Goal: Task Accomplishment & Management: Use online tool/utility

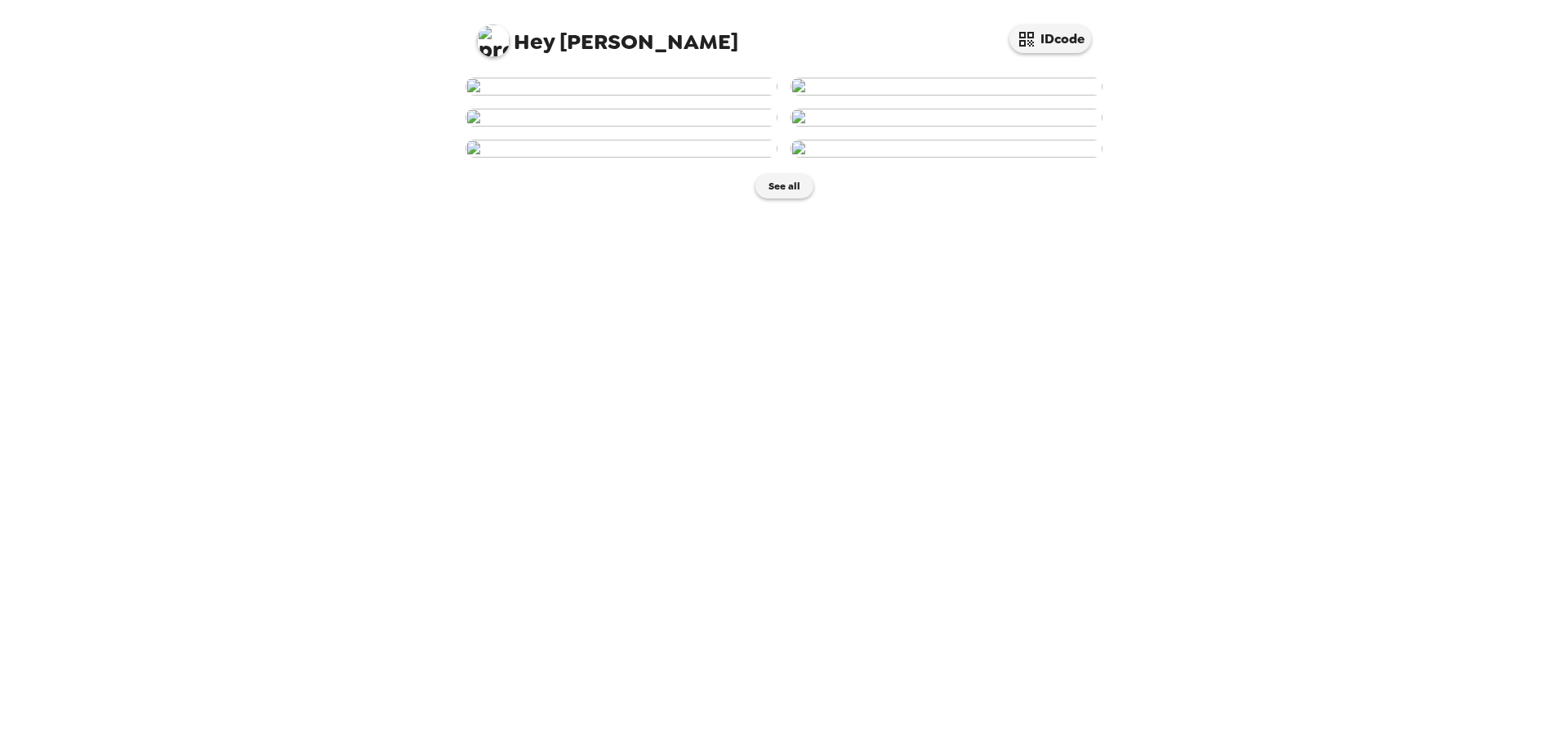
click at [629, 96] on img at bounding box center [621, 87] width 312 height 18
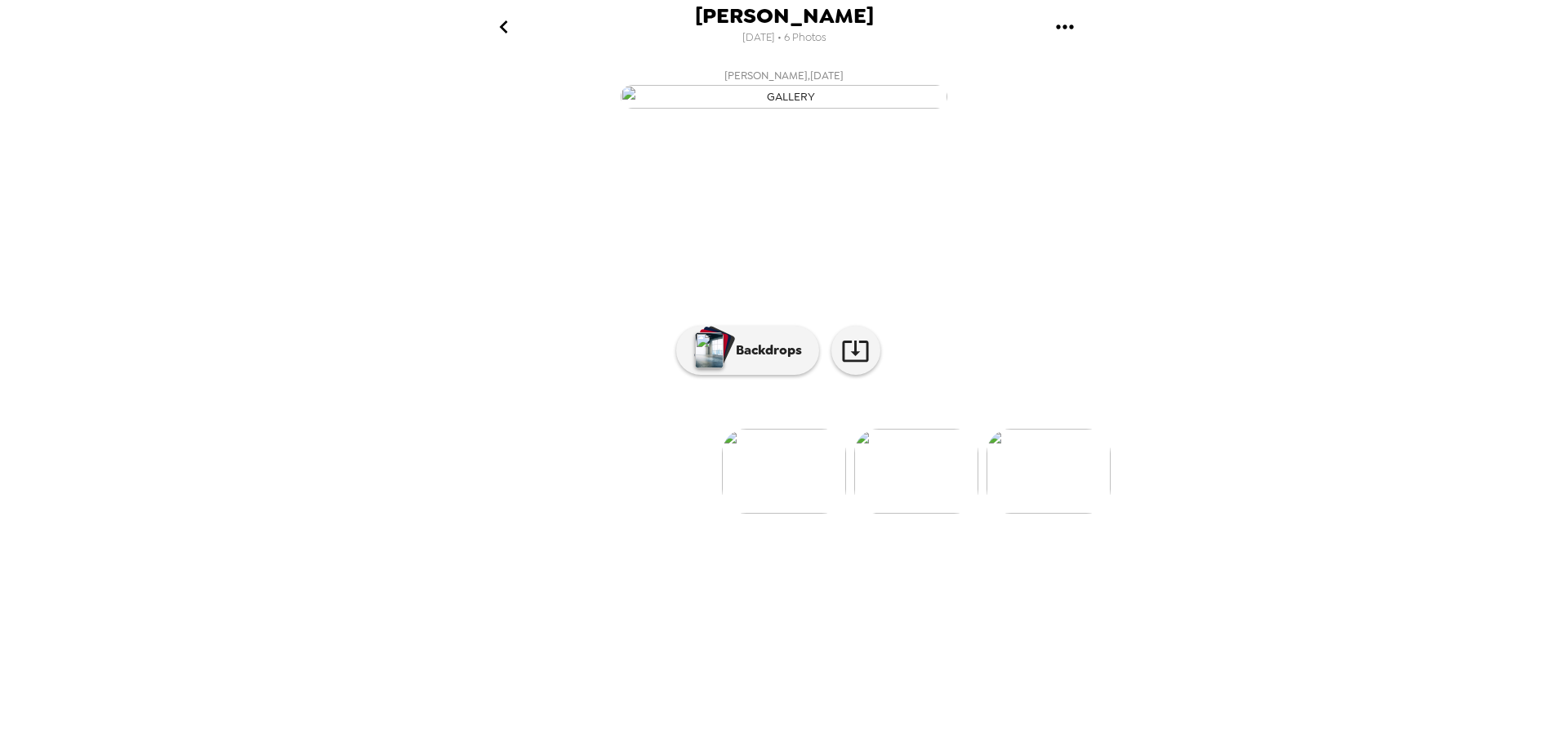
click at [923, 513] on img at bounding box center [915, 471] width 124 height 85
click at [648, 513] on img at bounding box center [652, 471] width 124 height 85
click at [911, 513] on img at bounding box center [915, 471] width 124 height 85
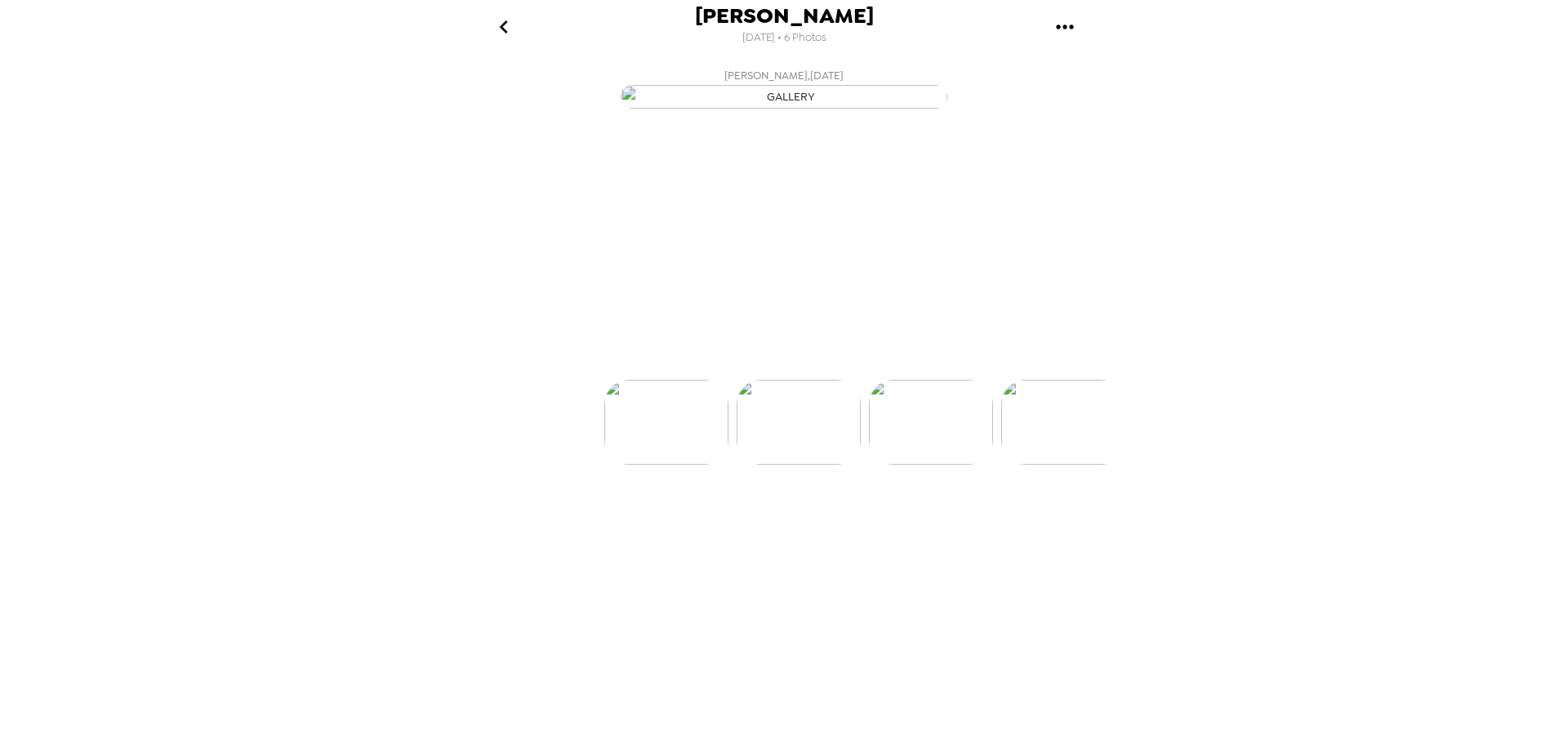
scroll to position [0, 131]
click at [495, 14] on icon "go back" at bounding box center [503, 26] width 26 height 26
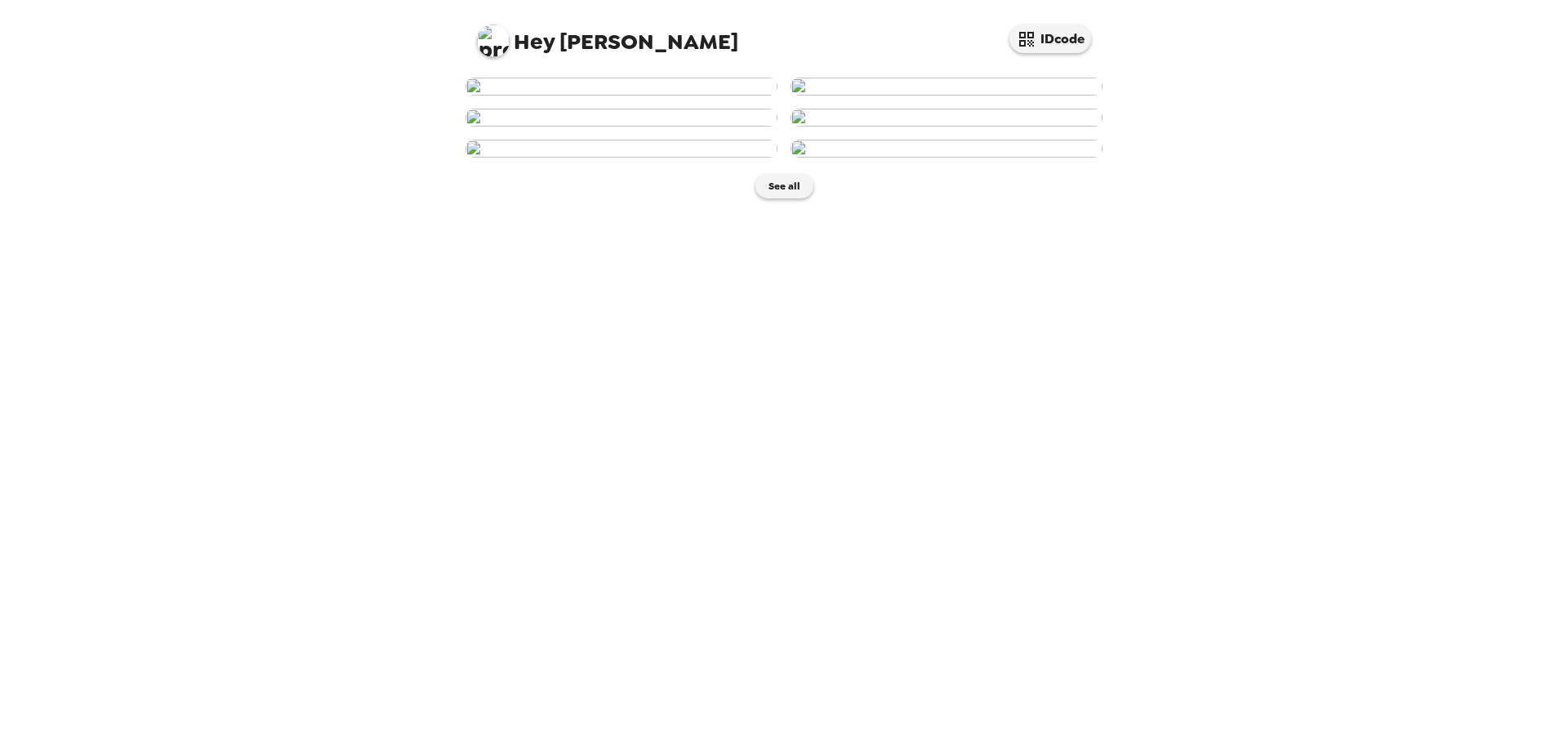
scroll to position [573, 0]
click at [613, 96] on img at bounding box center [621, 87] width 312 height 18
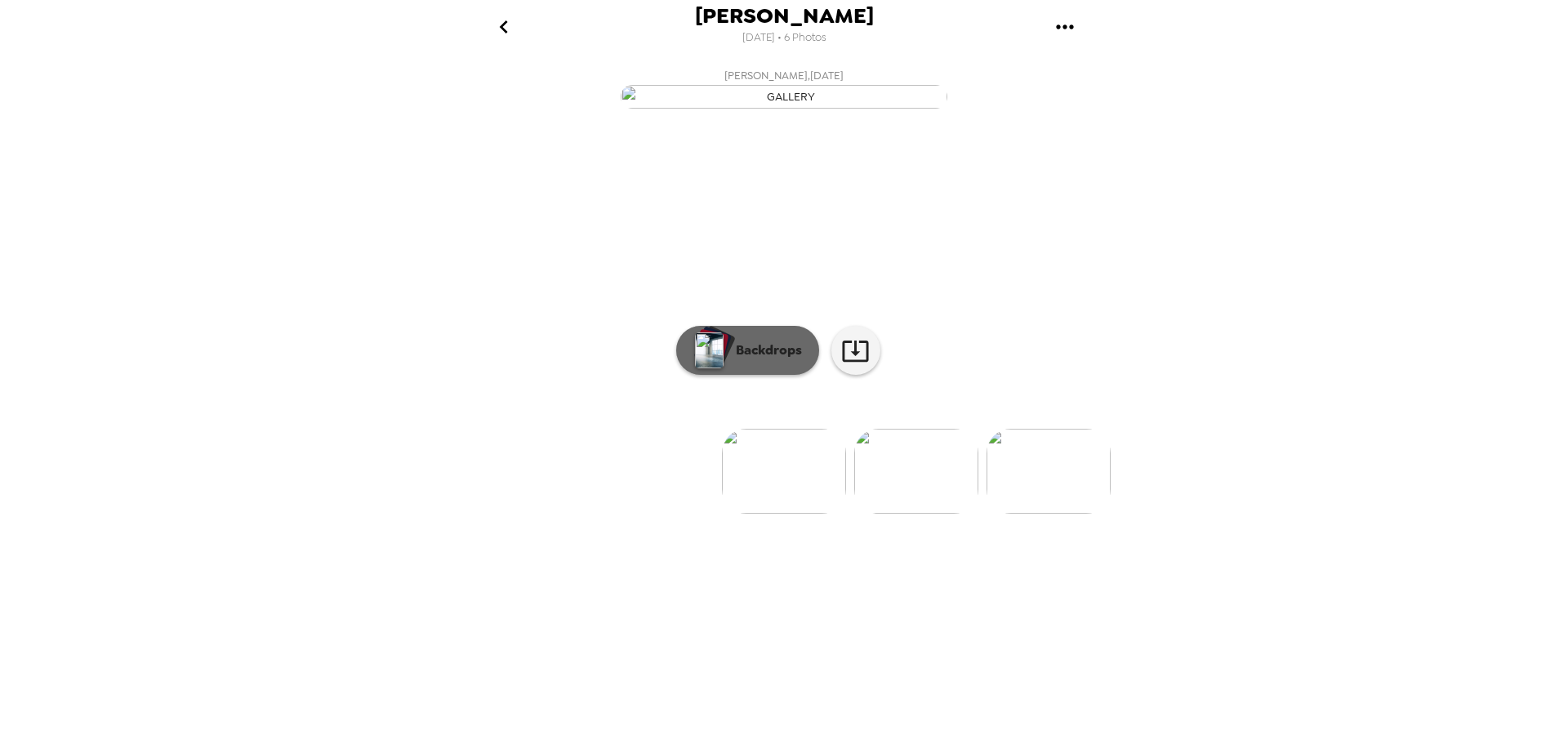
click at [741, 360] on p "Backdrops" at bounding box center [765, 350] width 74 height 20
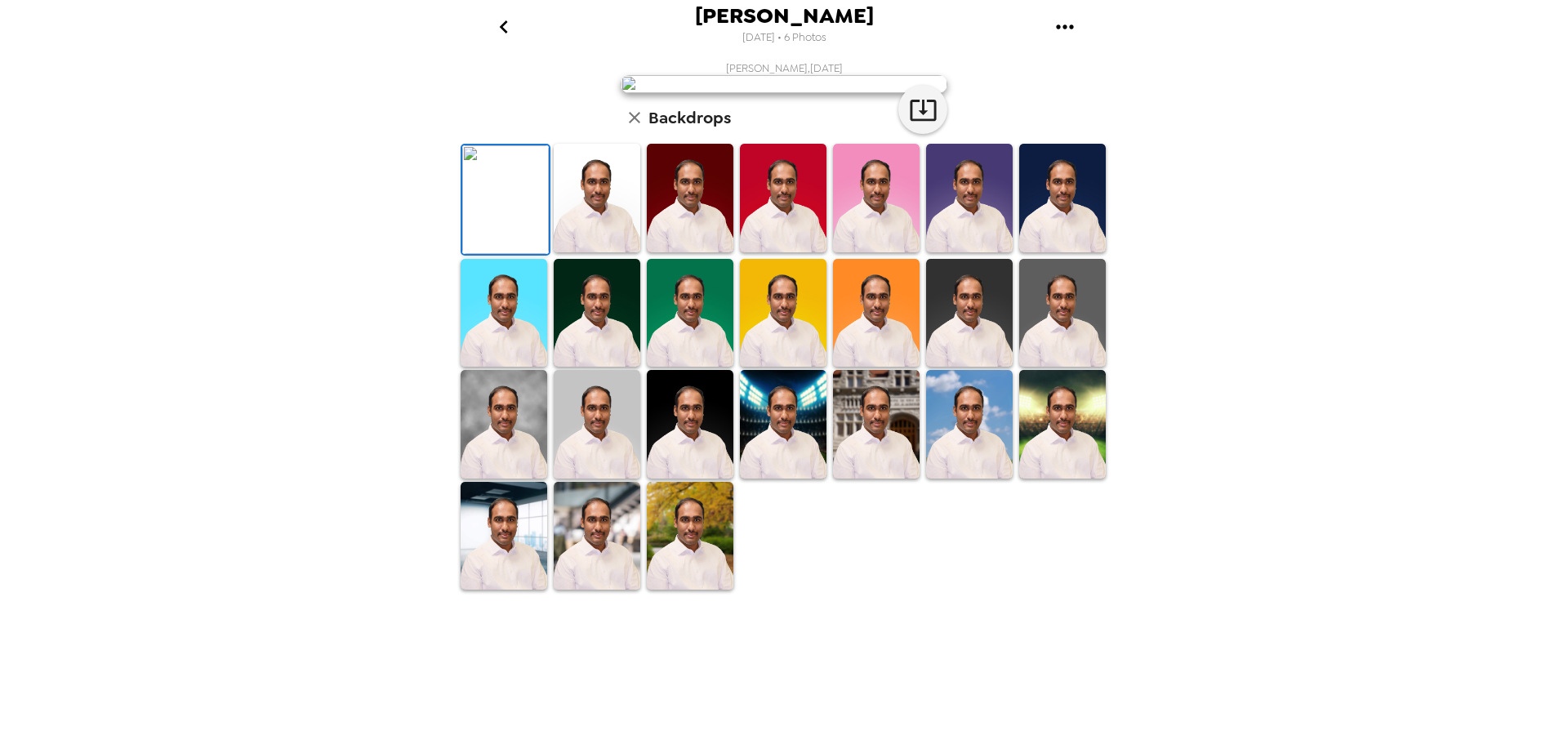
scroll to position [237, 0]
click at [1028, 367] on img at bounding box center [1063, 313] width 87 height 109
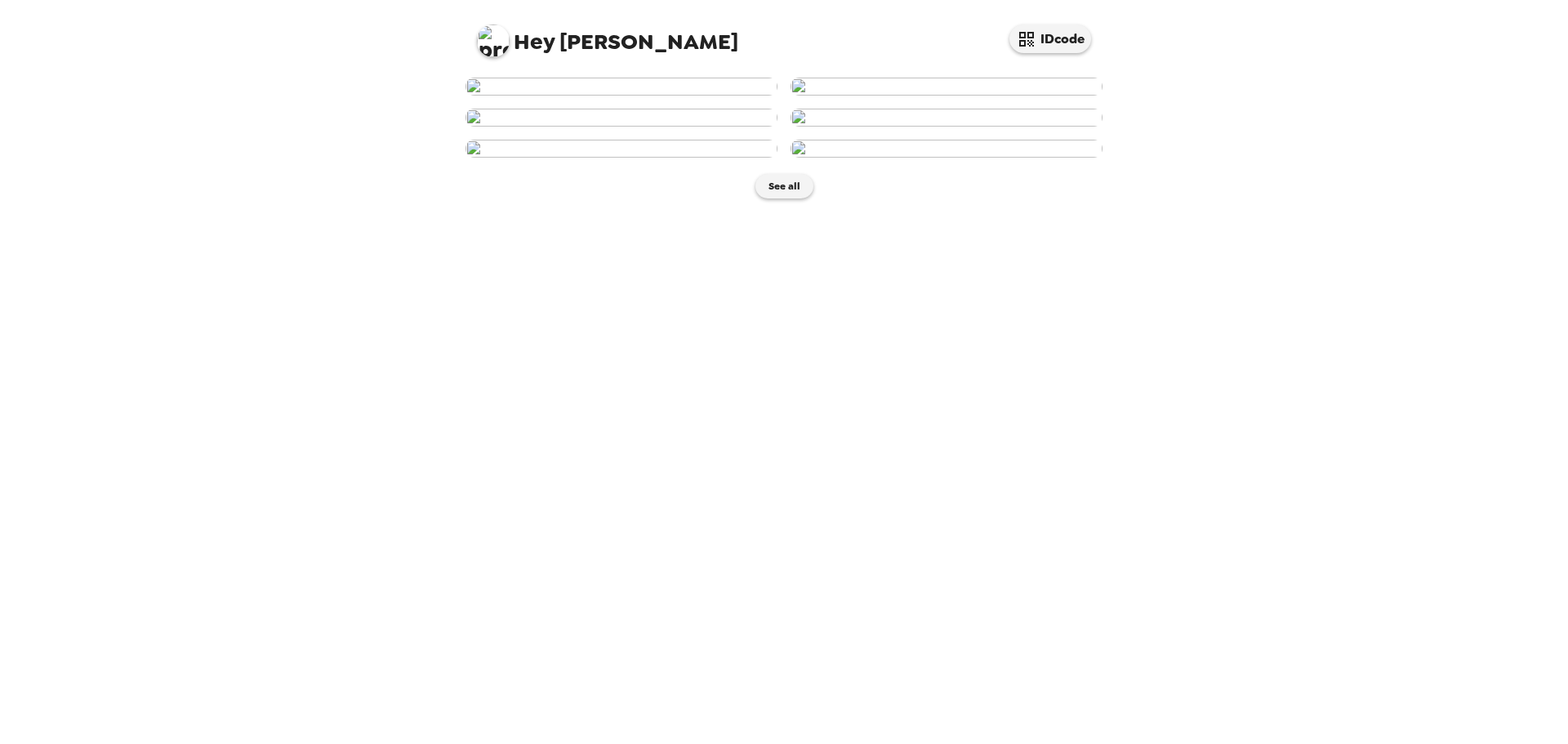
scroll to position [571, 0]
click at [678, 157] on img at bounding box center [621, 148] width 312 height 18
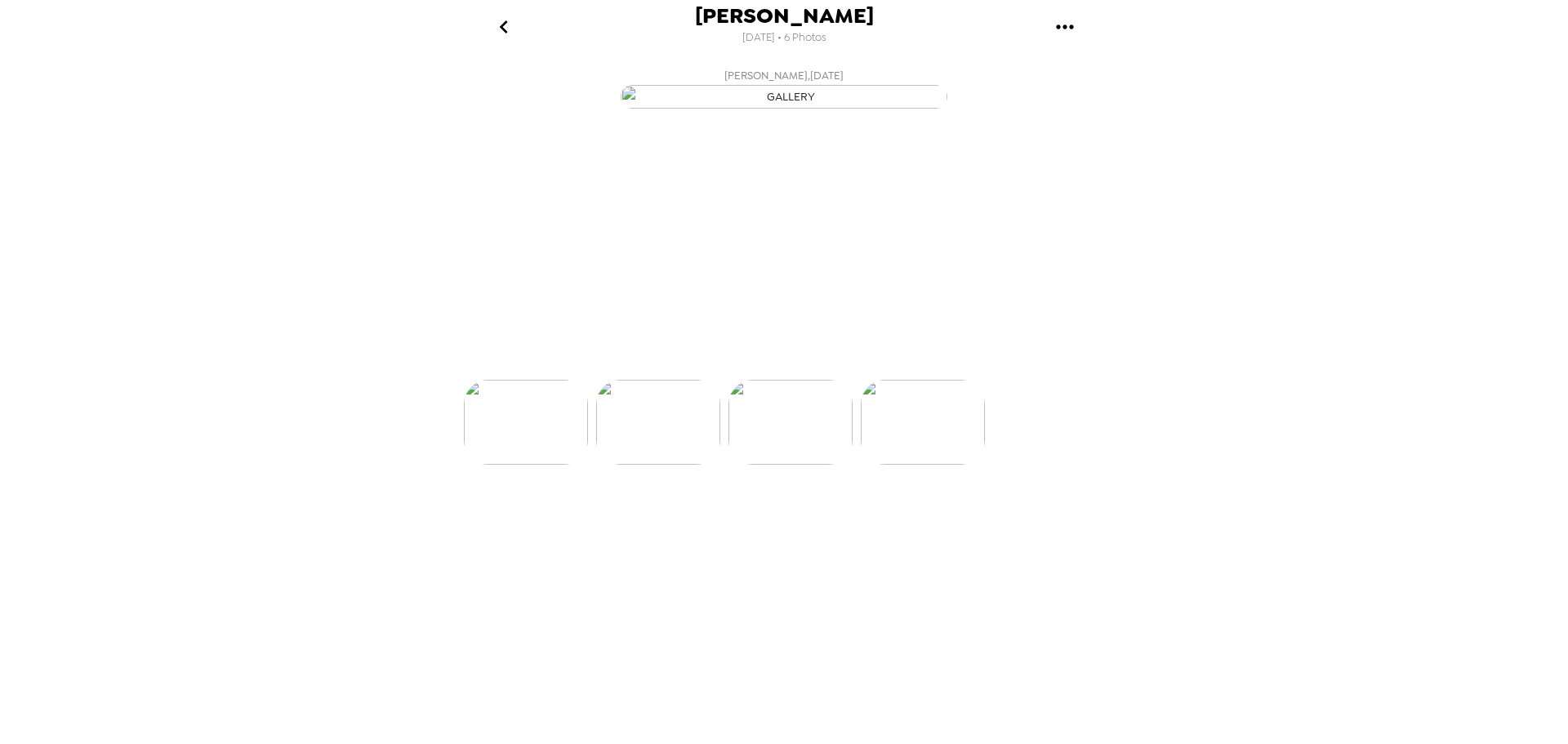
scroll to position [0, 526]
click at [1053, 25] on icon "gallery menu" at bounding box center [1065, 26] width 26 height 26
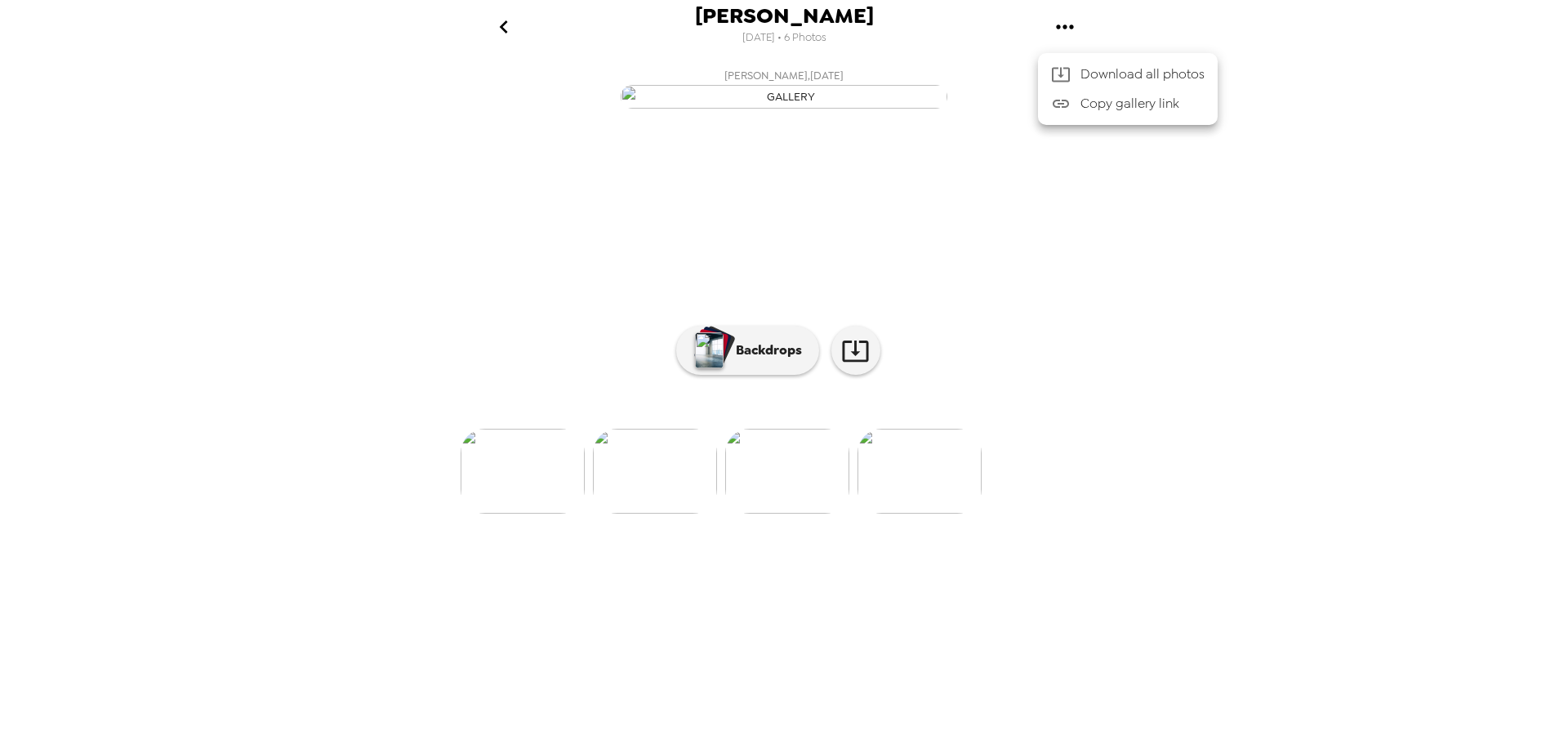
click at [503, 24] on div at bounding box center [784, 372] width 1568 height 744
click at [510, 21] on icon "go back" at bounding box center [503, 26] width 26 height 26
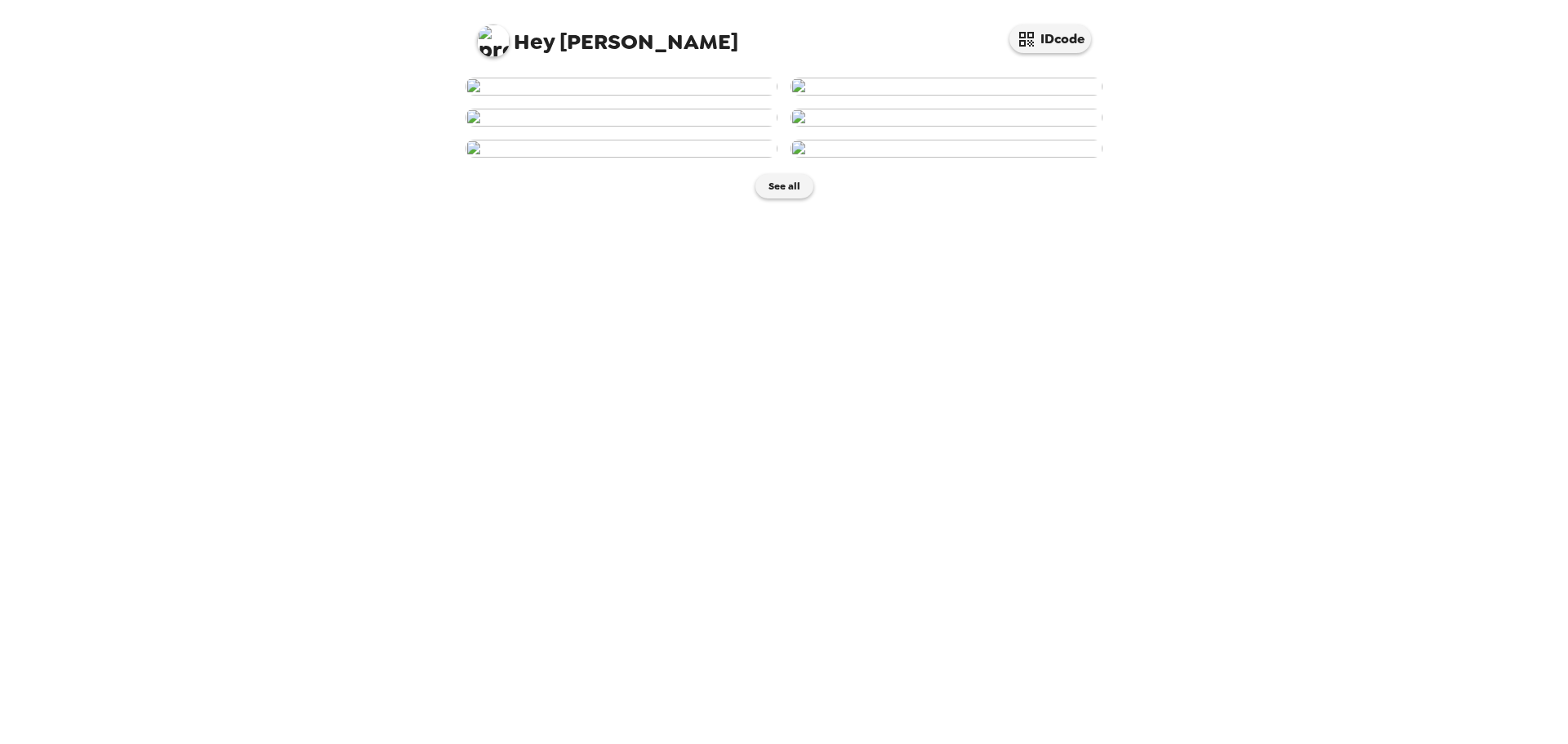
click at [856, 96] on img at bounding box center [946, 87] width 312 height 18
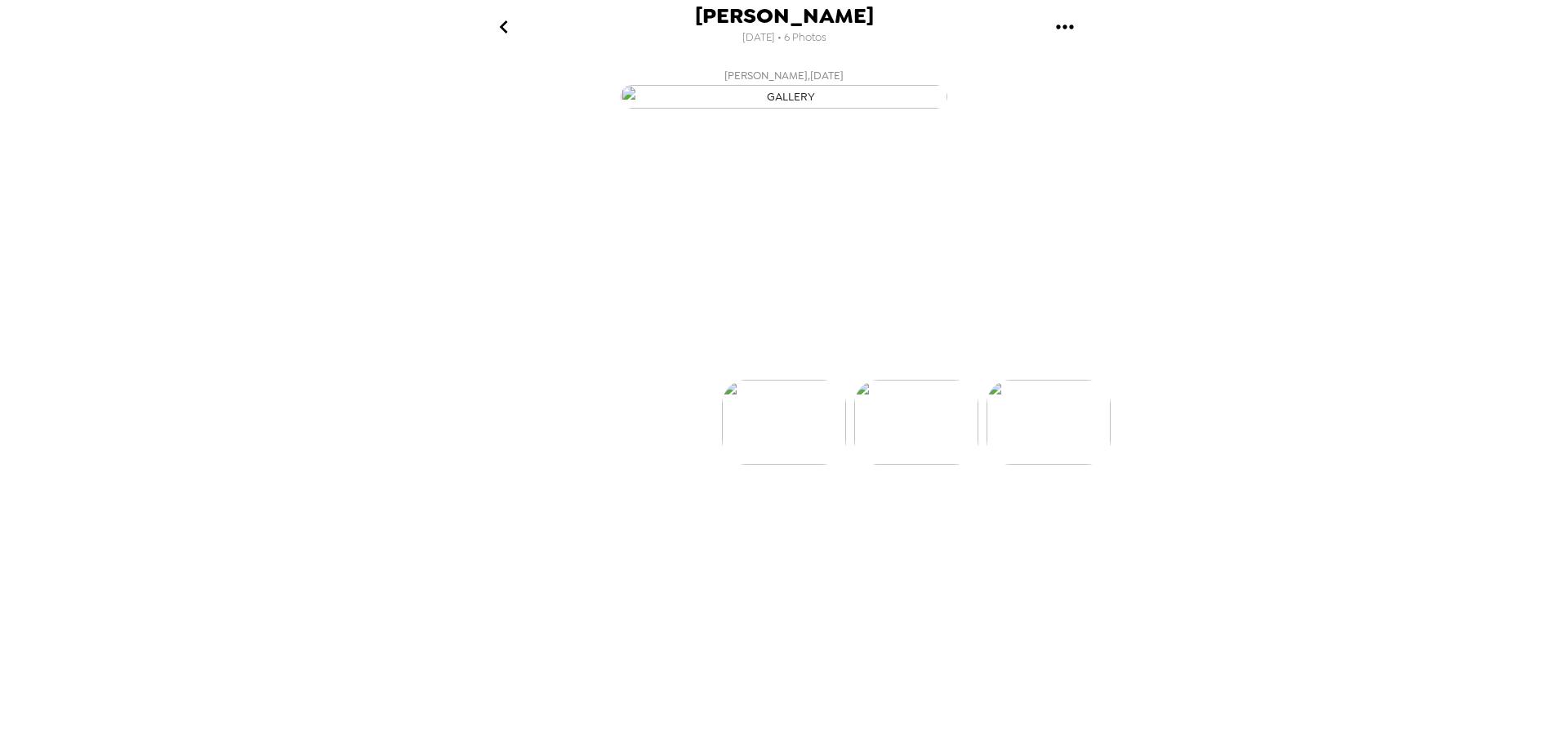
scroll to position [0, 131]
click at [747, 375] on button "Backdrops" at bounding box center [748, 350] width 143 height 49
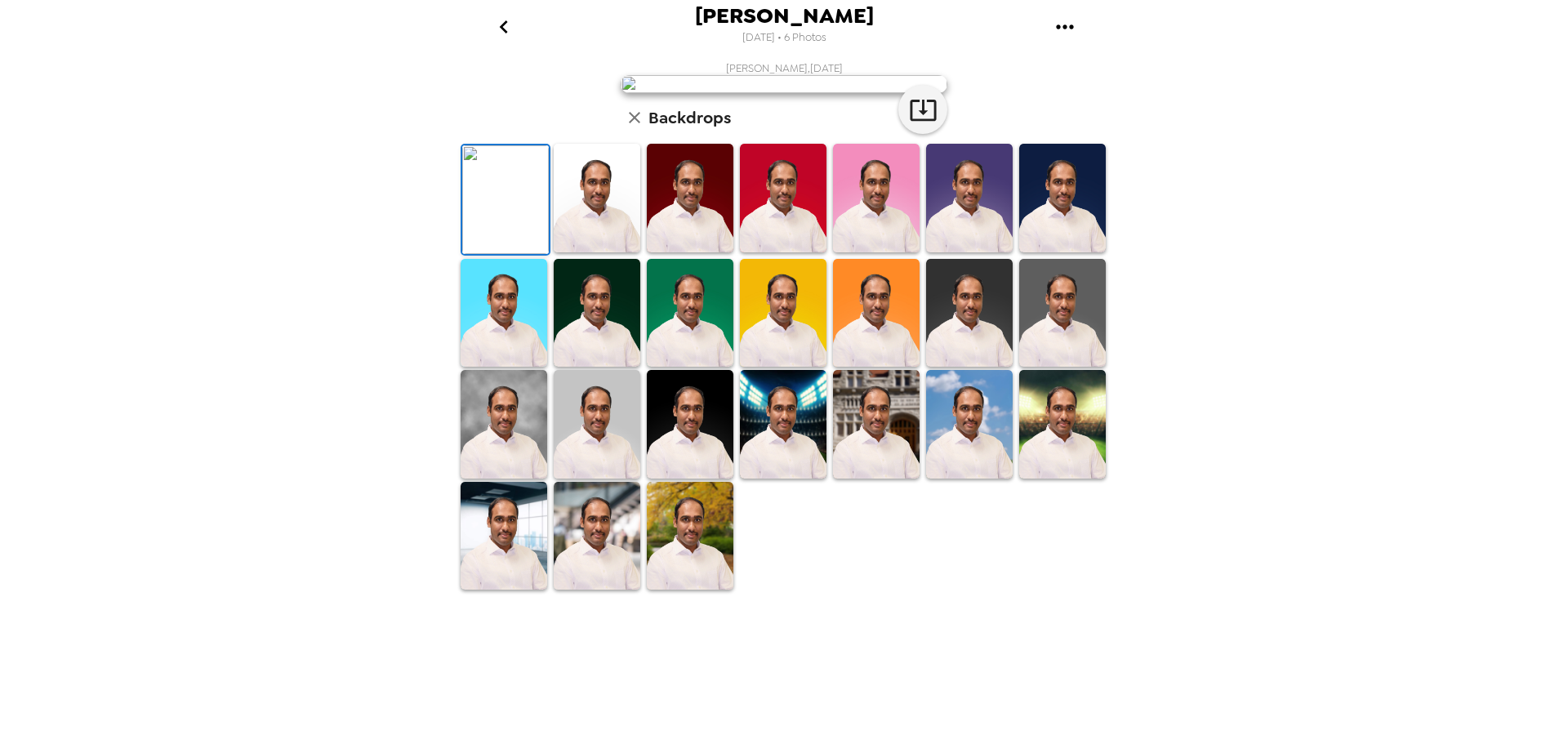
scroll to position [237, 0]
click at [1048, 367] on img at bounding box center [1063, 313] width 87 height 109
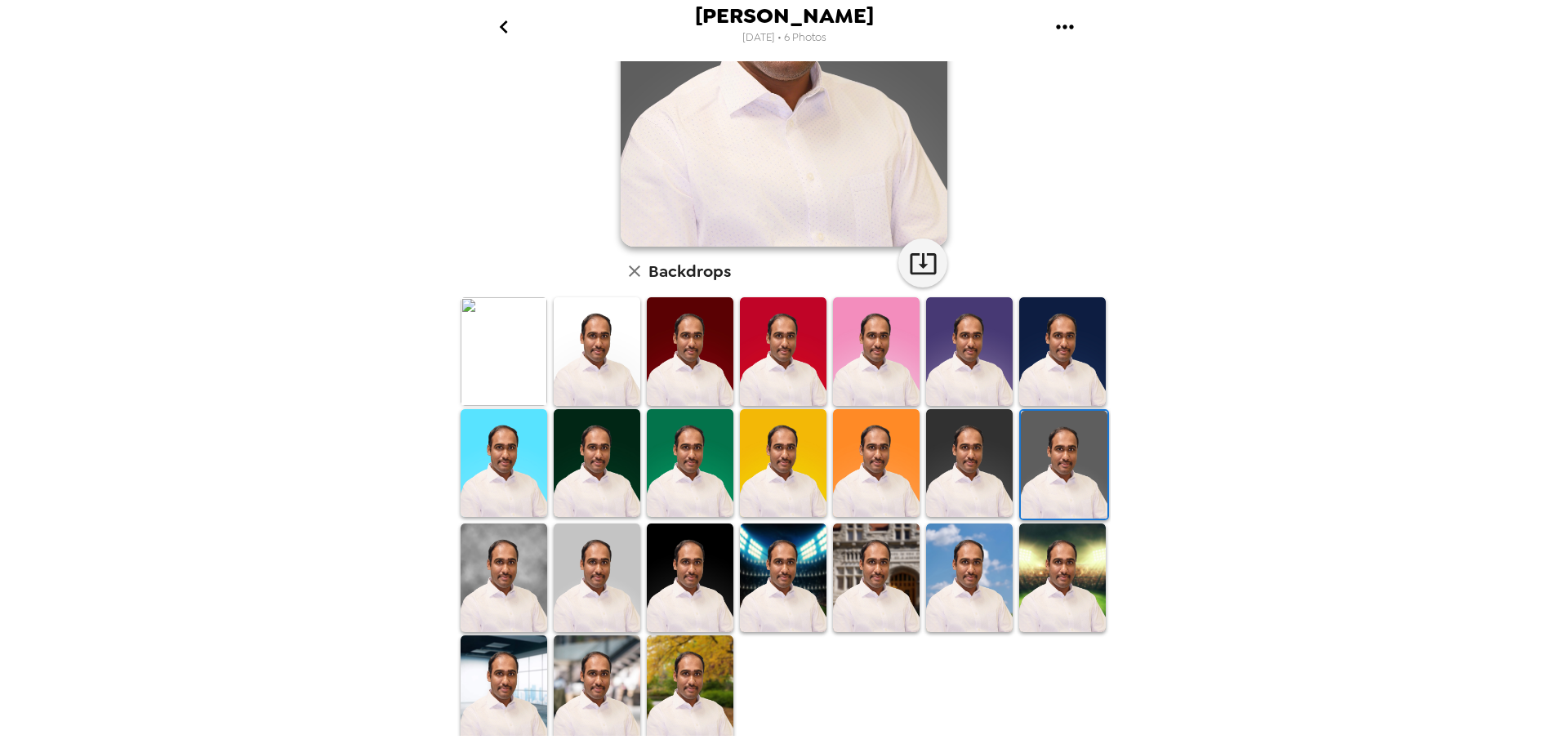
click at [594, 576] on img at bounding box center [597, 577] width 87 height 109
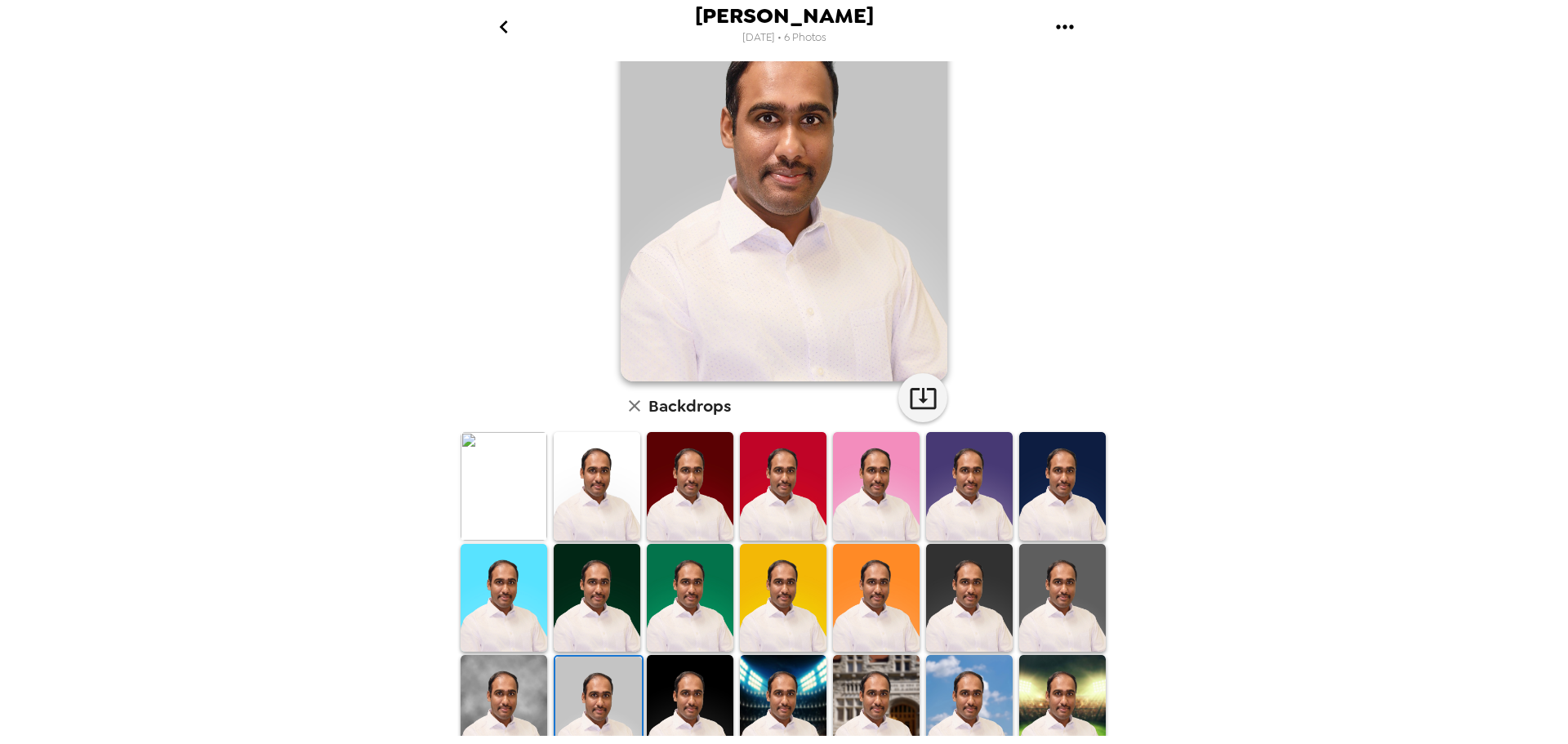
scroll to position [0, 0]
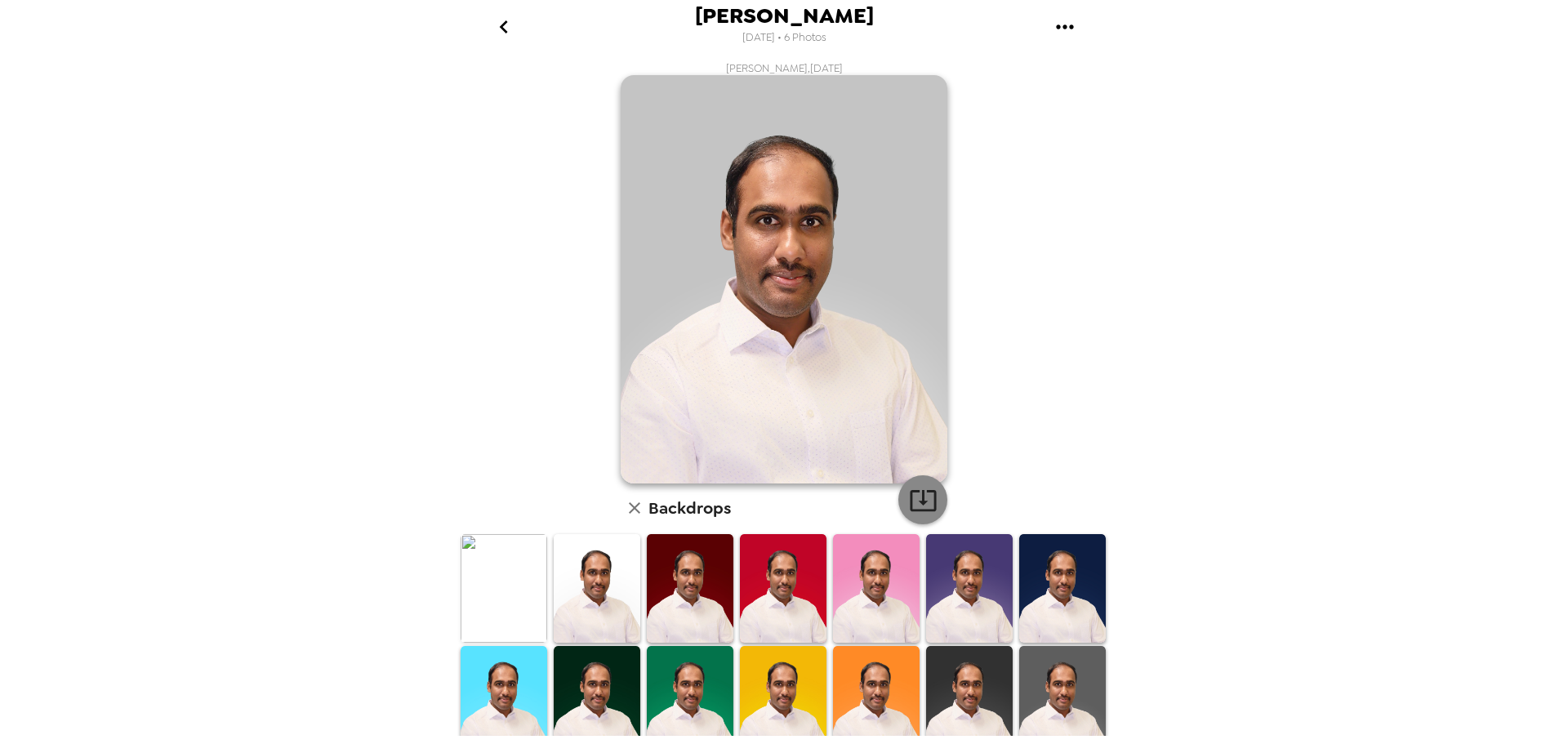
click at [926, 508] on icon "button" at bounding box center [923, 501] width 29 height 29
